Goal: Information Seeking & Learning: Check status

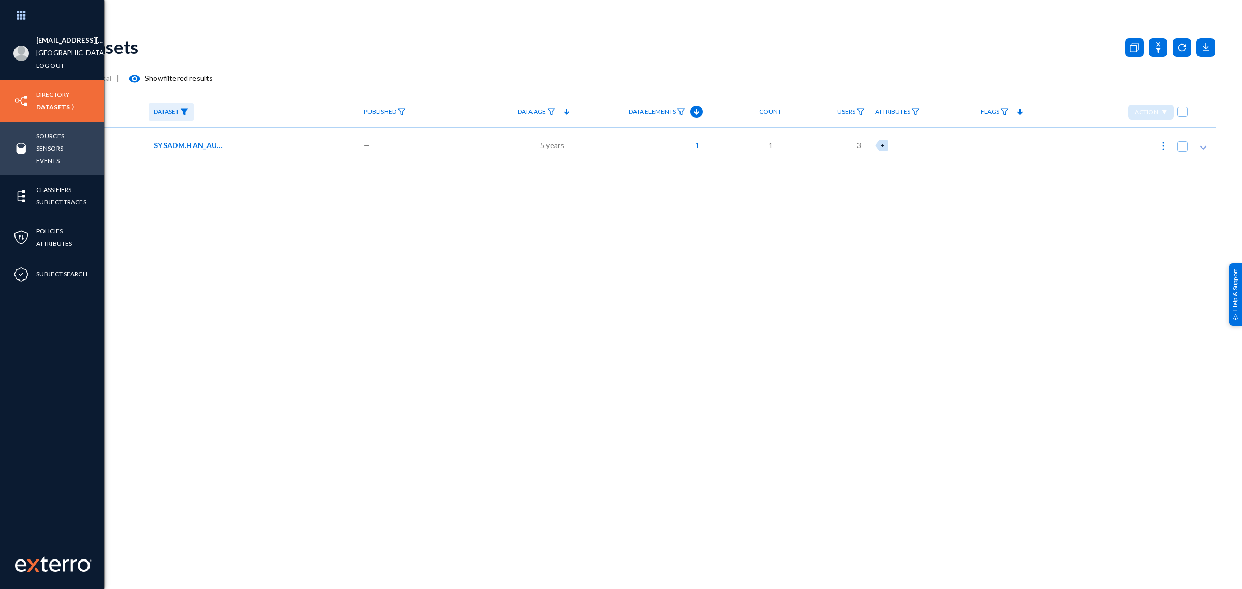
click at [51, 163] on link "Events" at bounding box center [47, 161] width 23 height 12
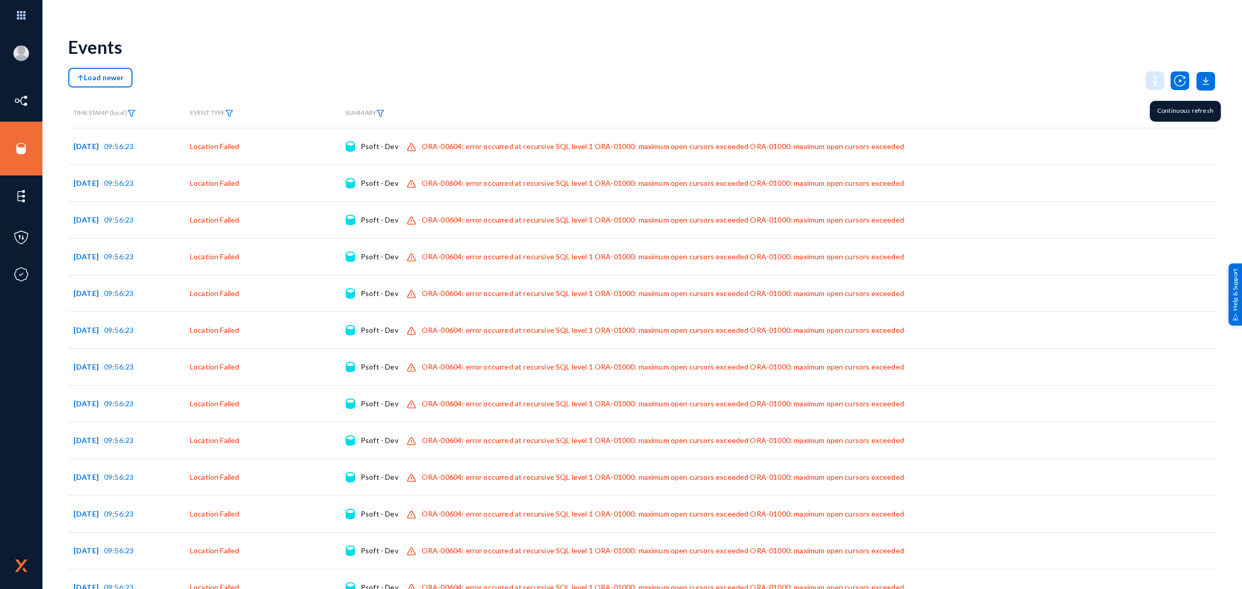
click at [1177, 81] on img at bounding box center [1180, 80] width 19 height 19
click at [228, 112] on img at bounding box center [229, 113] width 8 height 7
click at [261, 146] on span at bounding box center [240, 145] width 68 height 9
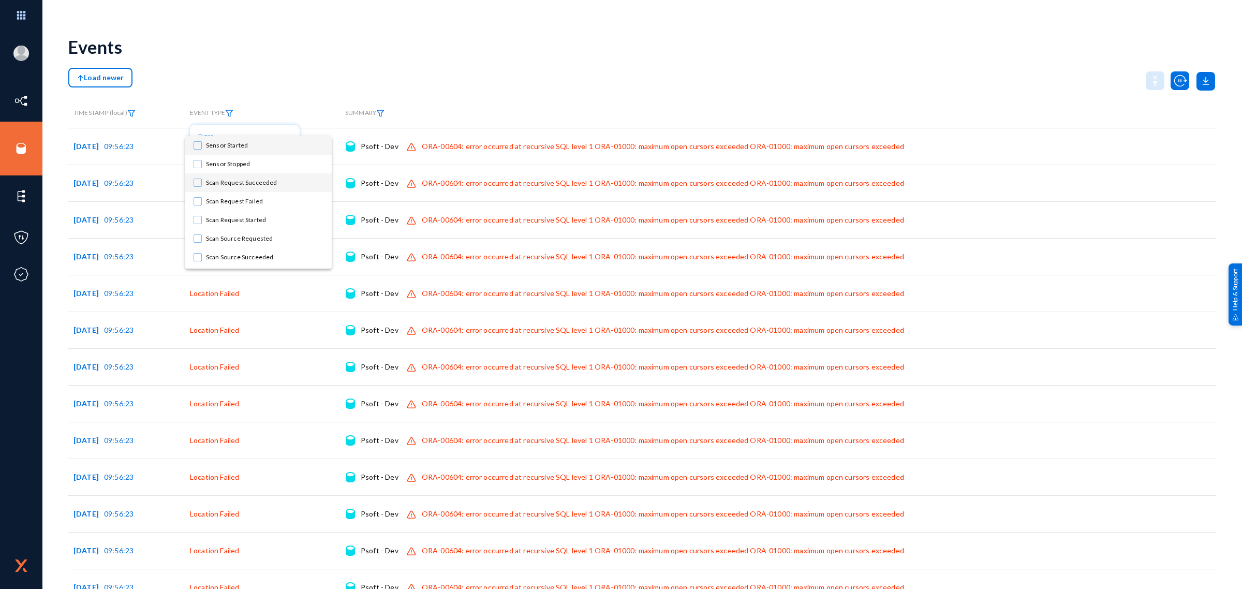
click at [268, 180] on span "Scan Request Succeeded" at bounding box center [265, 182] width 118 height 19
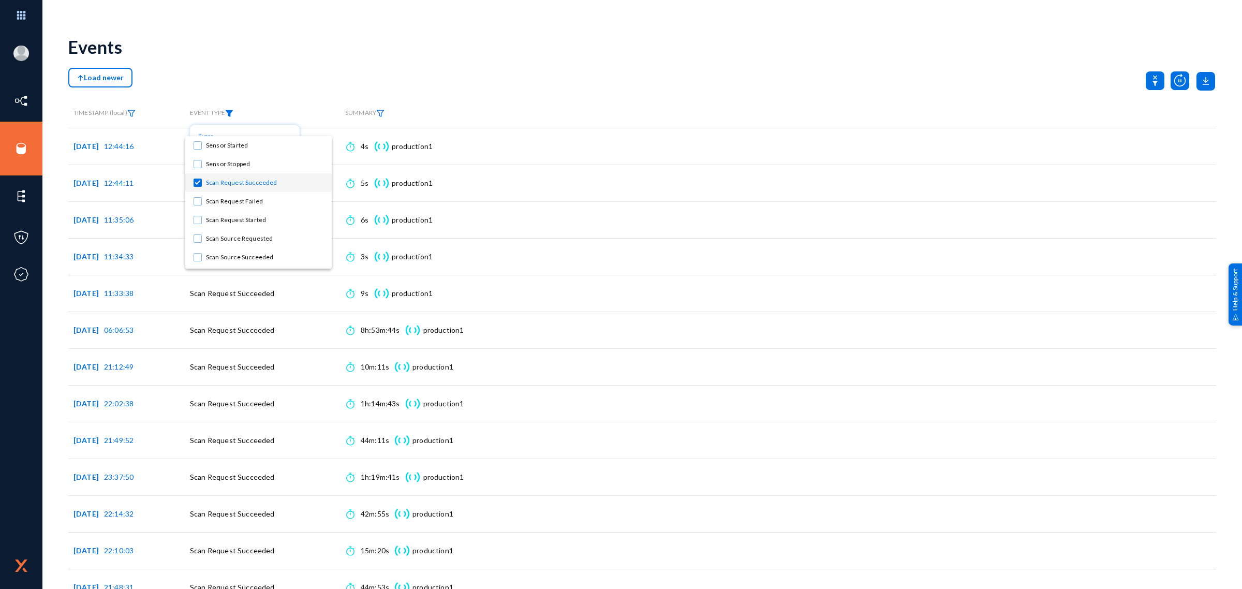
click at [372, 51] on div at bounding box center [621, 294] width 1242 height 589
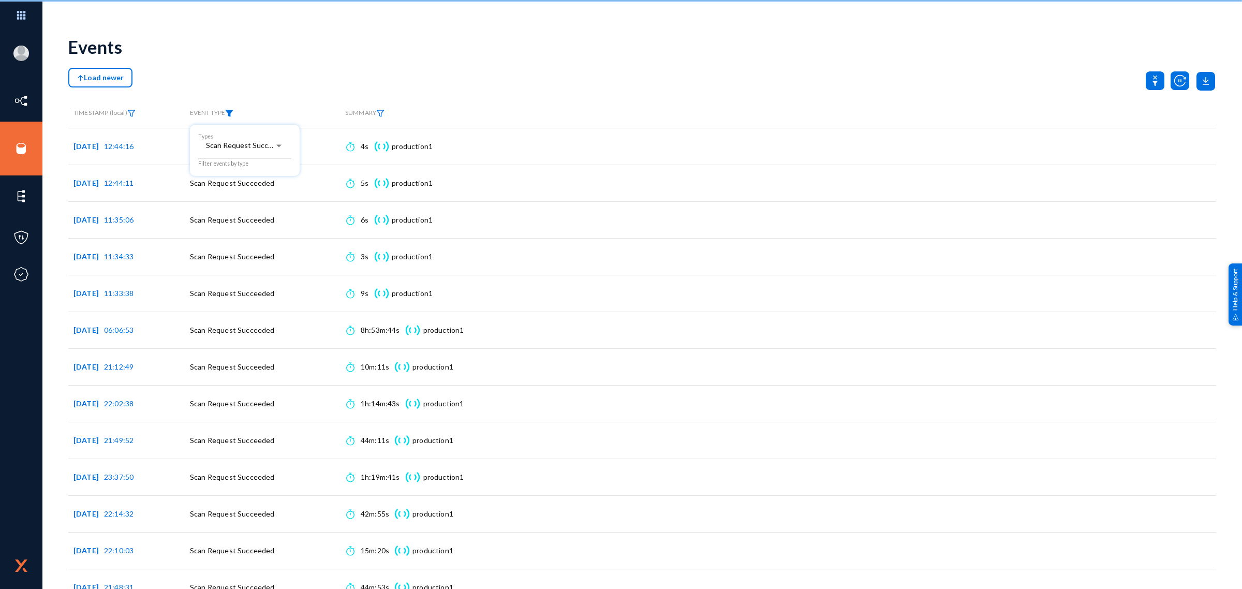
click at [372, 51] on div at bounding box center [621, 294] width 1242 height 589
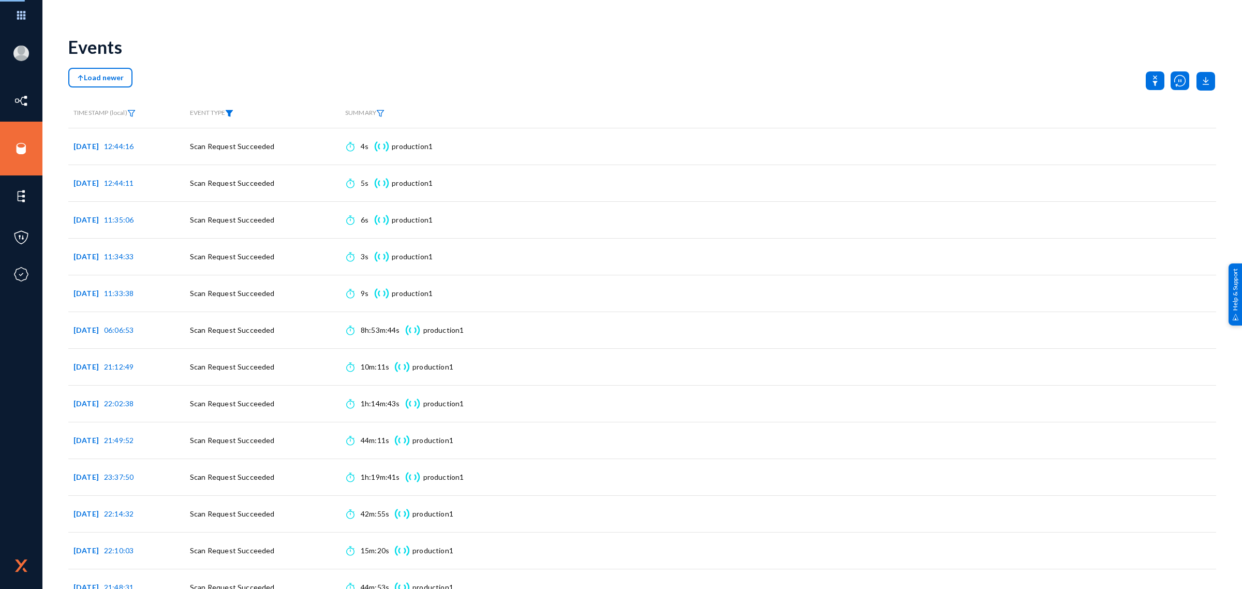
click at [233, 111] on img at bounding box center [229, 113] width 8 height 7
click at [234, 136] on div "Scan Request Succeeded Types" at bounding box center [244, 145] width 93 height 25
click at [241, 156] on span "Scan Request Failed" at bounding box center [265, 158] width 118 height 19
click at [241, 137] on span "Scan Request Succeeded" at bounding box center [265, 139] width 118 height 19
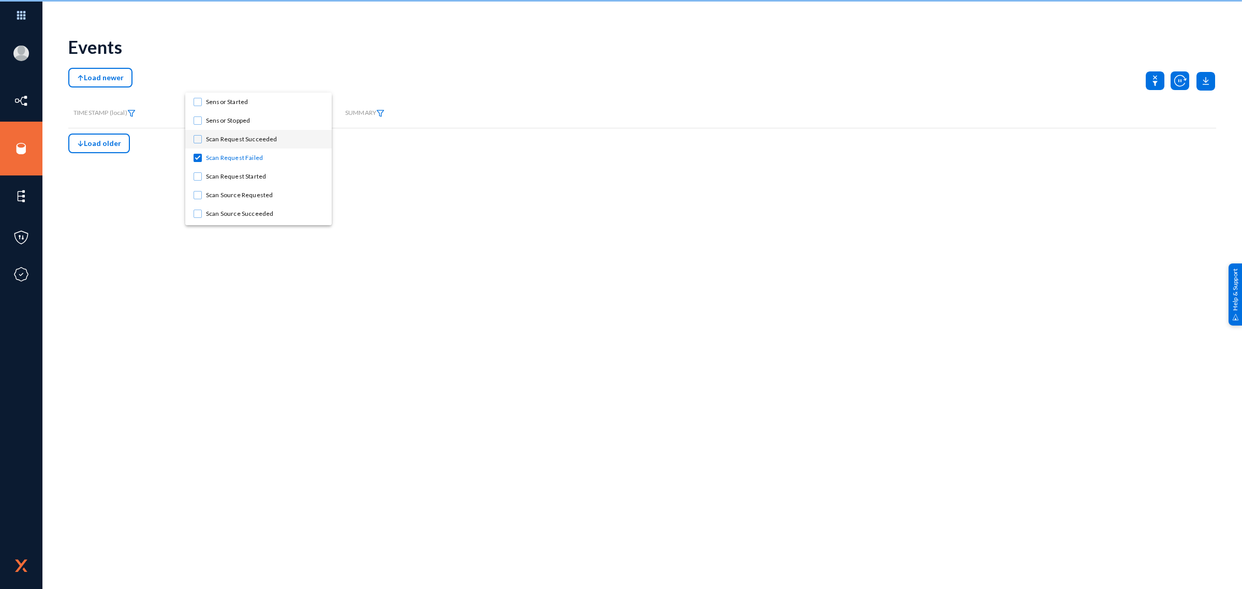
click at [261, 45] on div at bounding box center [621, 294] width 1242 height 589
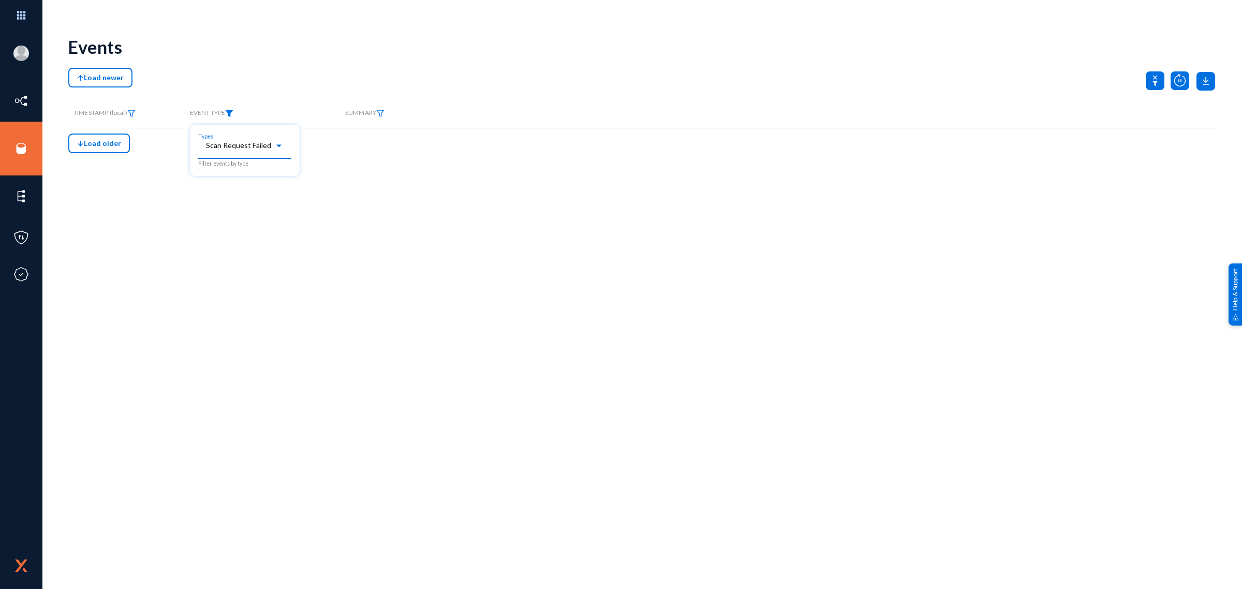
click at [247, 152] on mat-select "Scan Request Failed" at bounding box center [244, 148] width 93 height 13
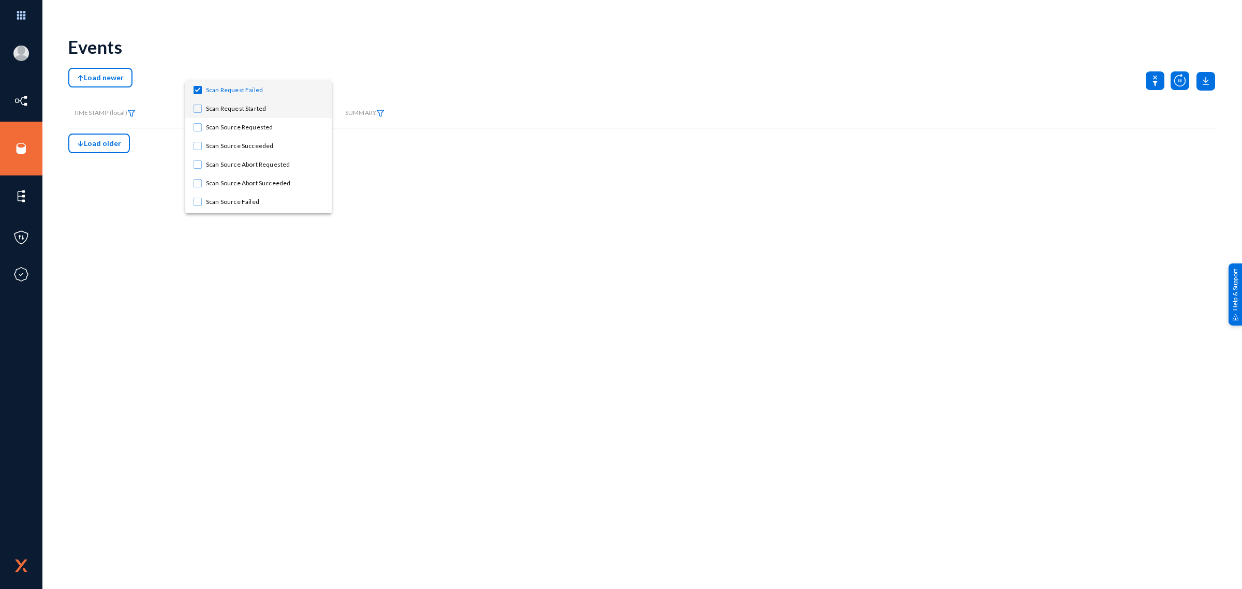
scroll to position [74, 0]
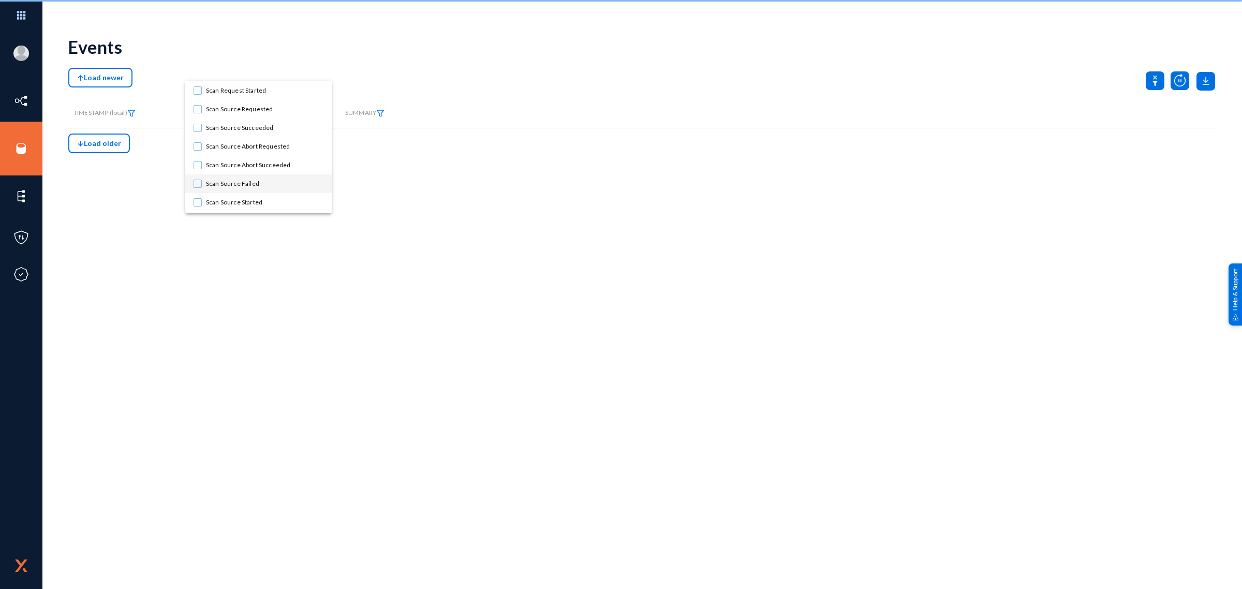
click at [246, 178] on span "Scan Source Failed" at bounding box center [265, 183] width 118 height 19
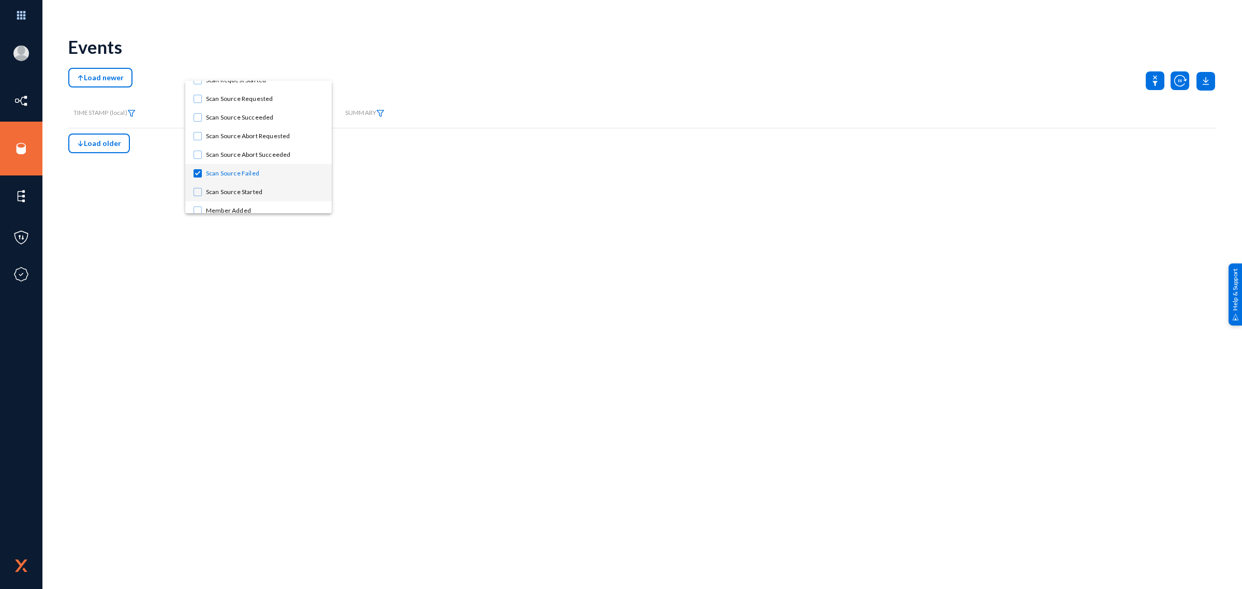
click at [246, 187] on span "Scan Source Started" at bounding box center [265, 192] width 118 height 19
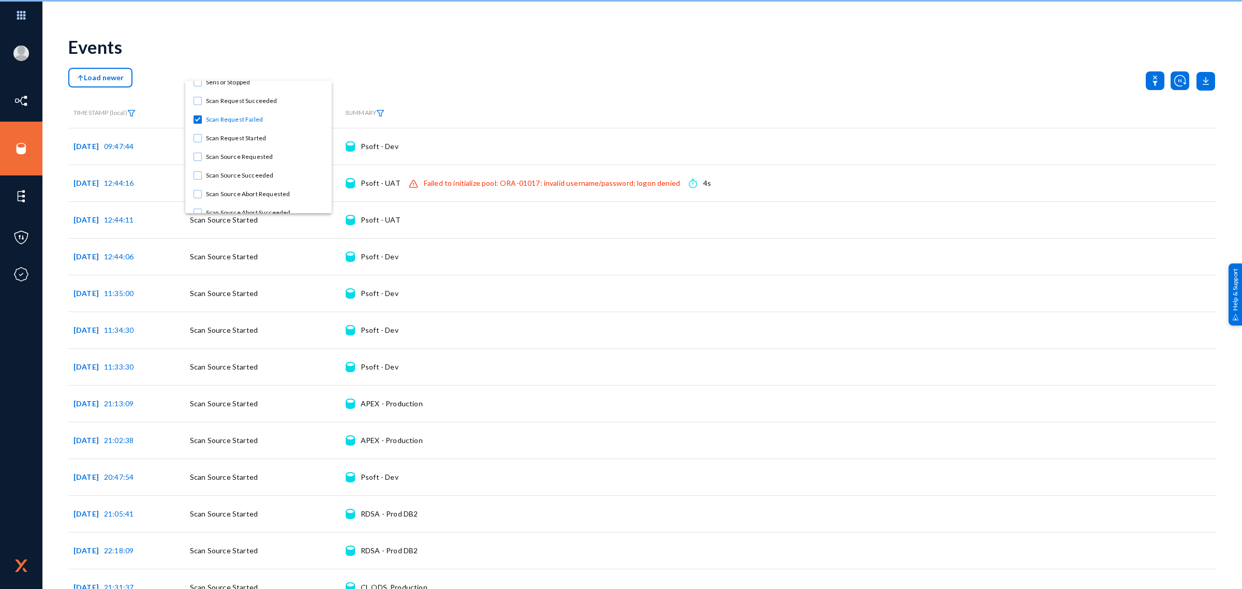
scroll to position [0, 0]
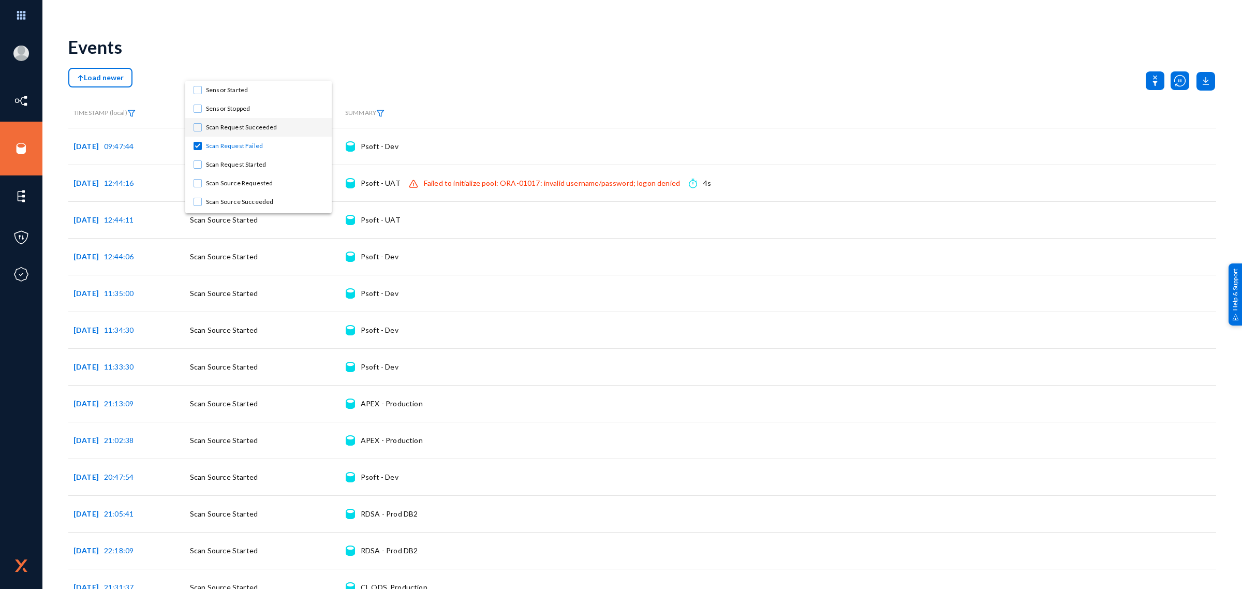
click at [253, 128] on span "Scan Request Succeeded" at bounding box center [265, 127] width 118 height 19
click at [245, 109] on span "Sensor Stopped" at bounding box center [265, 108] width 118 height 19
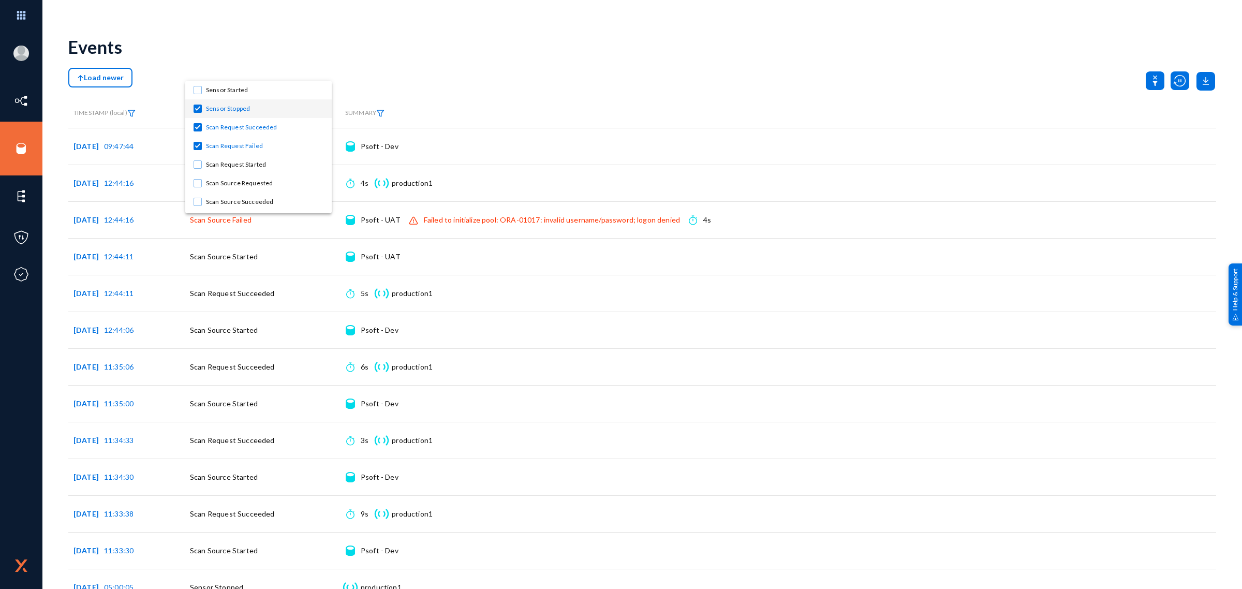
click at [242, 37] on div at bounding box center [621, 294] width 1242 height 589
click at [229, 112] on img at bounding box center [229, 113] width 8 height 7
click at [244, 149] on span "Sensor Stopped, Scan Request Succeeded, Scan Request Failed, Scan Source Failed…" at bounding box center [375, 145] width 339 height 9
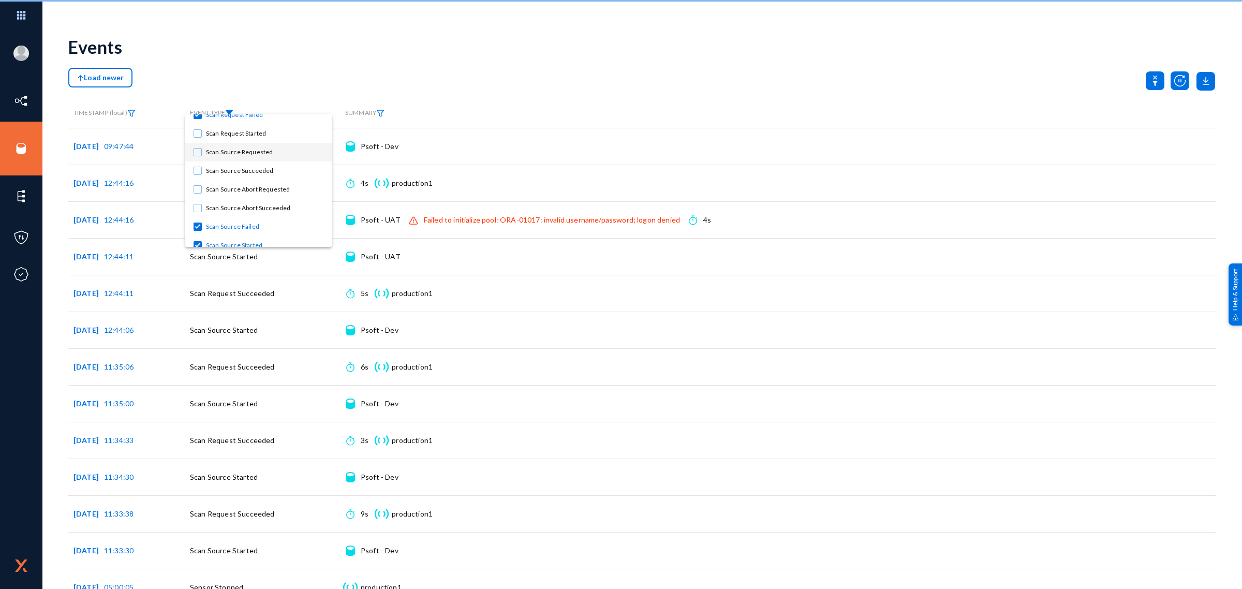
click at [257, 153] on span "Scan Source Requested" at bounding box center [265, 152] width 118 height 19
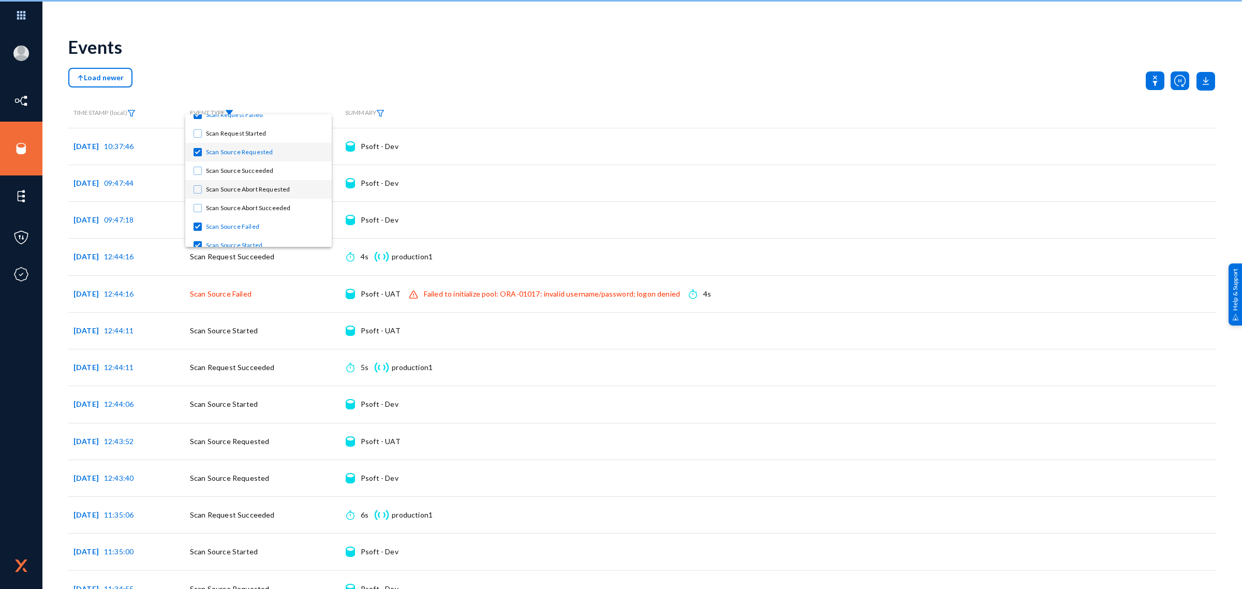
click at [259, 193] on span "Scan Source Abort Requested" at bounding box center [265, 189] width 118 height 19
click at [227, 56] on div at bounding box center [621, 294] width 1242 height 589
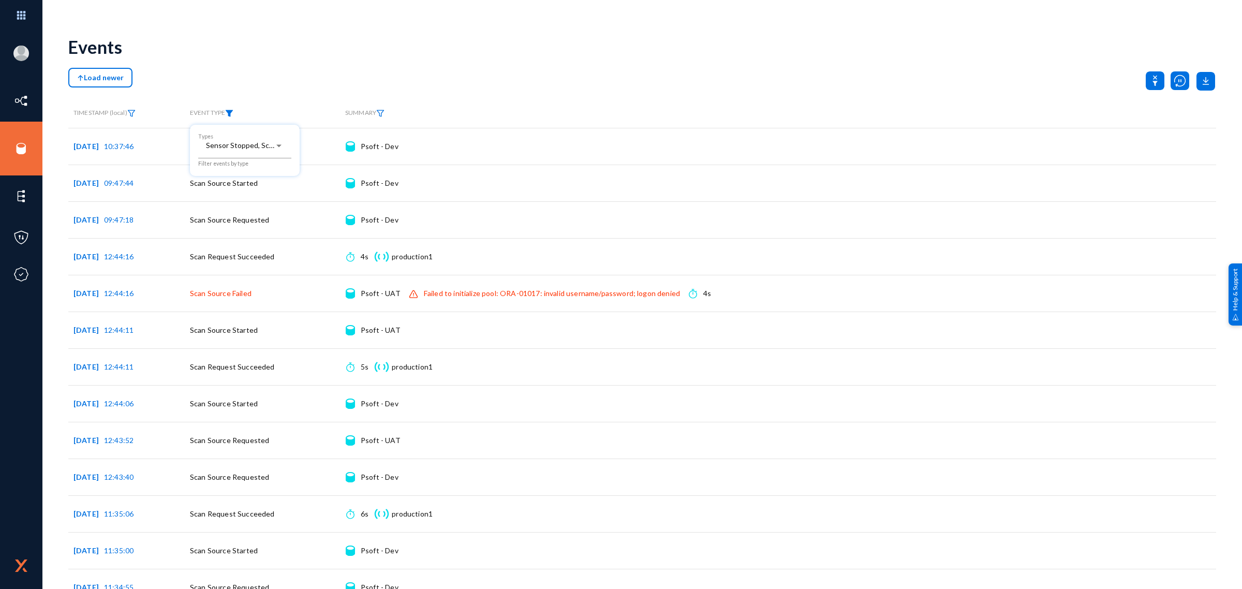
click at [227, 56] on div at bounding box center [621, 294] width 1242 height 589
click at [226, 110] on span "EVENT TYPE" at bounding box center [211, 113] width 43 height 8
click at [241, 141] on span "Sensor Stopped, Scan Request Succeeded, Scan Request Failed, Scan Source Reques…" at bounding box center [466, 145] width 521 height 9
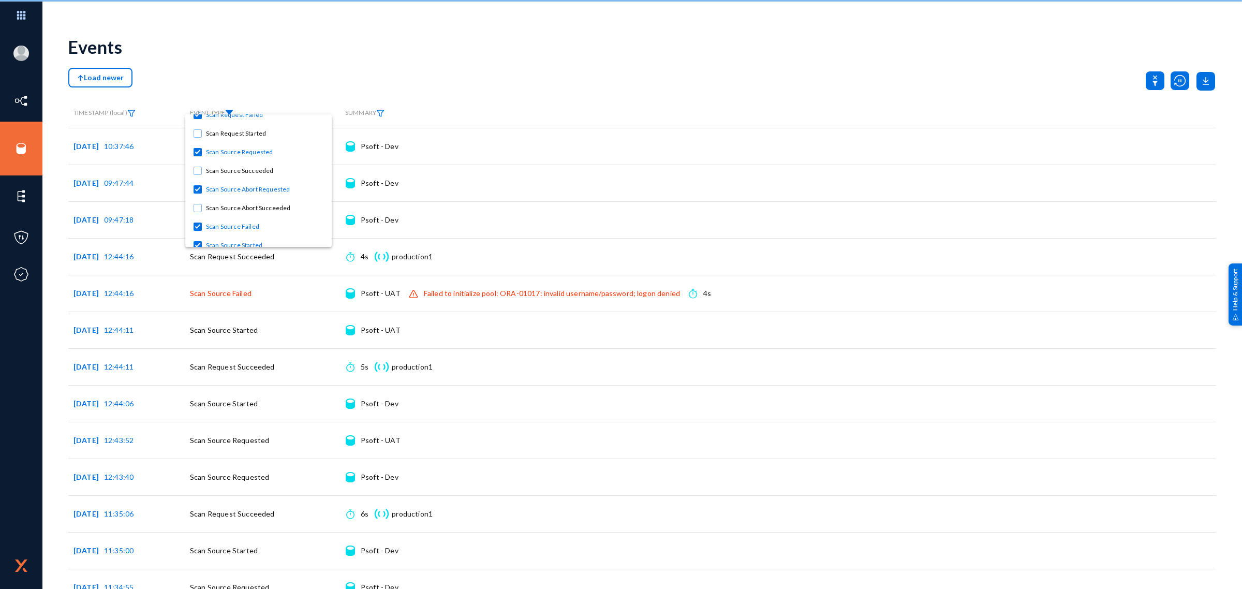
scroll to position [0, 0]
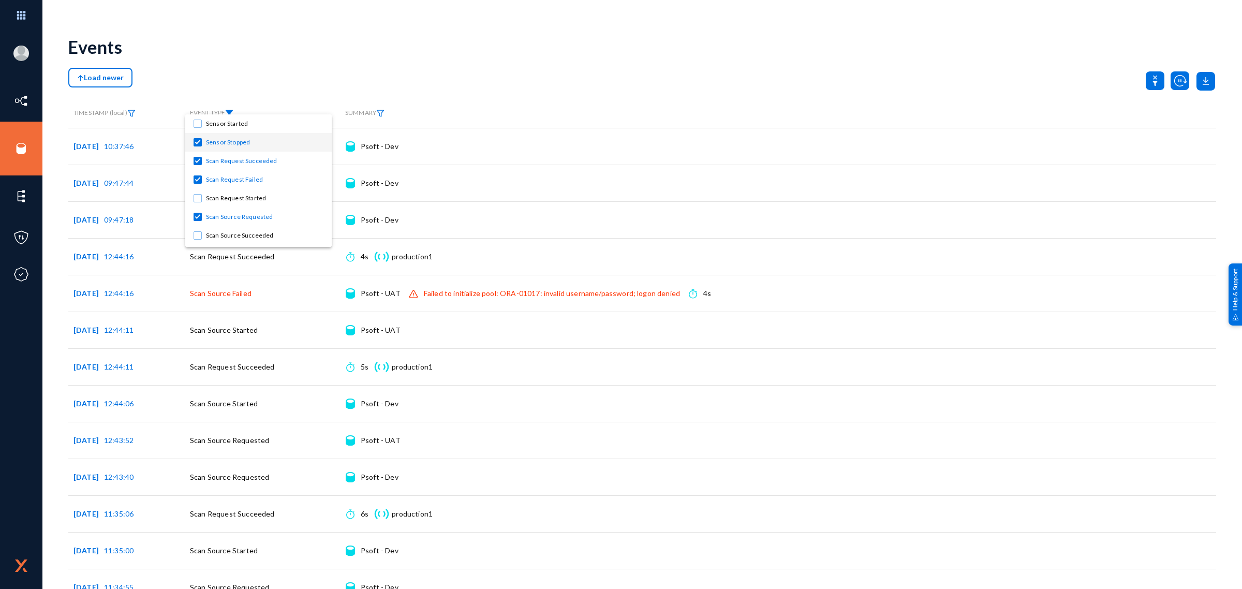
click at [247, 52] on div at bounding box center [621, 294] width 1242 height 589
click at [415, 50] on div at bounding box center [621, 294] width 1242 height 589
